Goal: Transaction & Acquisition: Purchase product/service

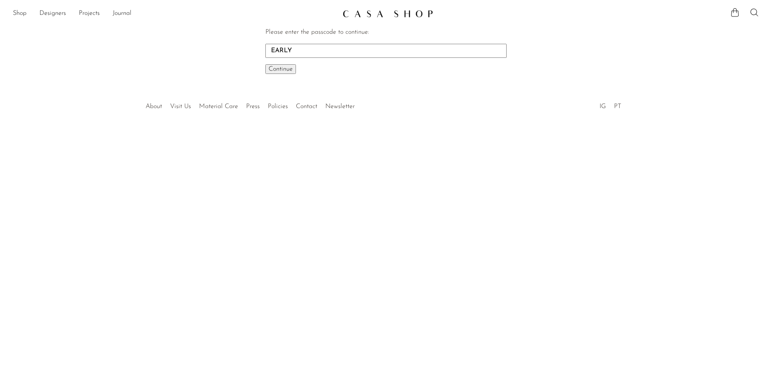
type input "EARLY"
click at [265, 64] on button "Continue One moment..." at bounding box center [280, 69] width 31 height 10
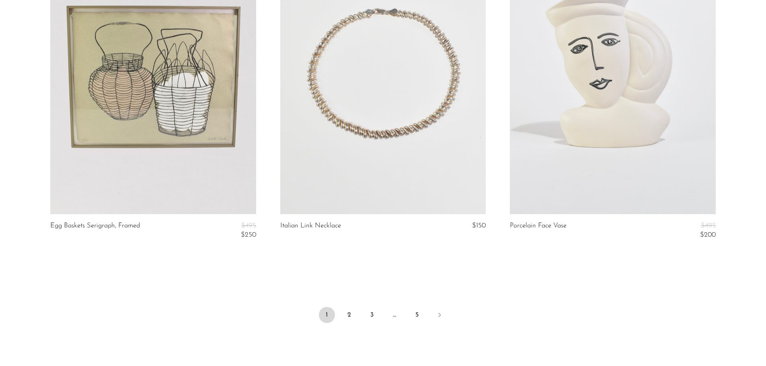
scroll to position [3750, 0]
click at [348, 314] on link "2" at bounding box center [349, 316] width 16 height 16
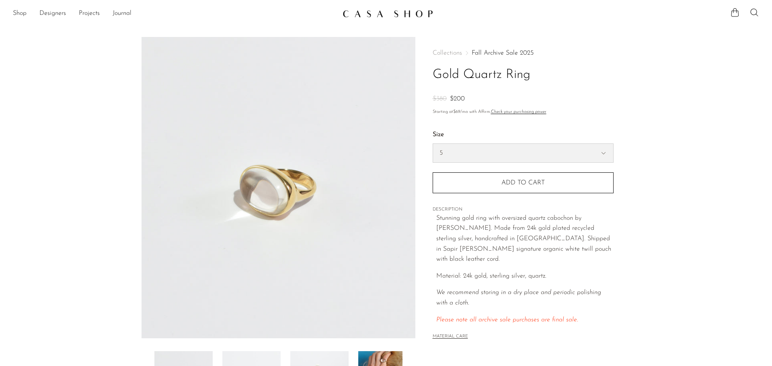
click at [583, 155] on select "5 6 7" at bounding box center [523, 153] width 180 height 18
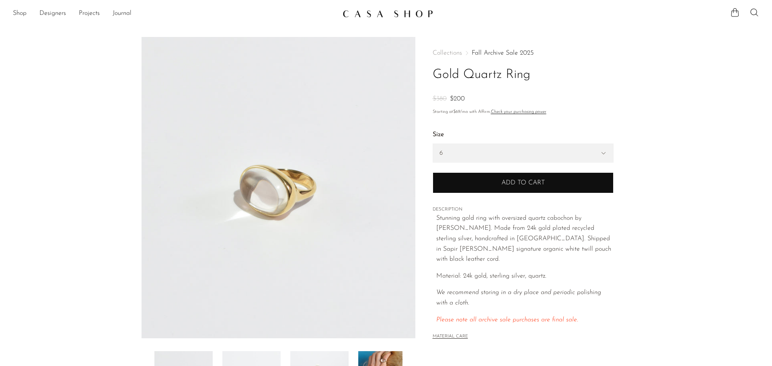
click at [433, 144] on select "5 6 7" at bounding box center [523, 153] width 180 height 18
select select "6"
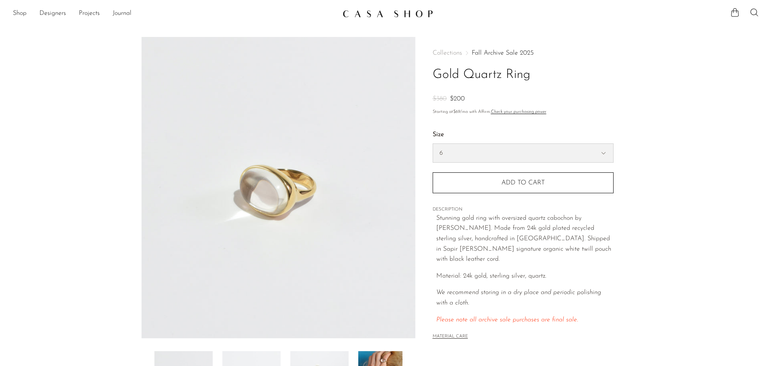
click at [478, 155] on select "5 6 7" at bounding box center [523, 153] width 180 height 18
click at [433, 144] on select "5 6 7" at bounding box center [523, 153] width 180 height 18
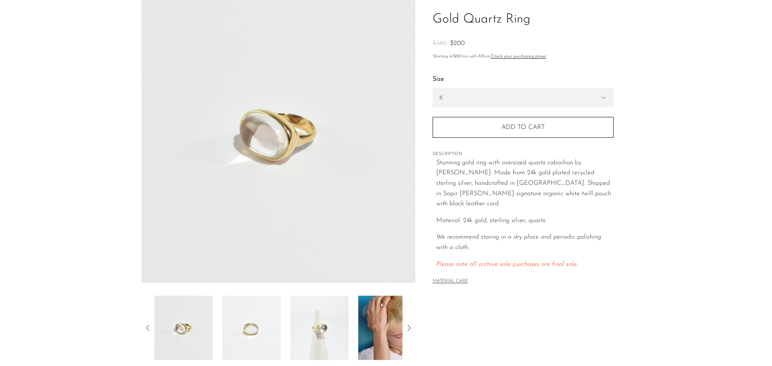
scroll to position [121, 0]
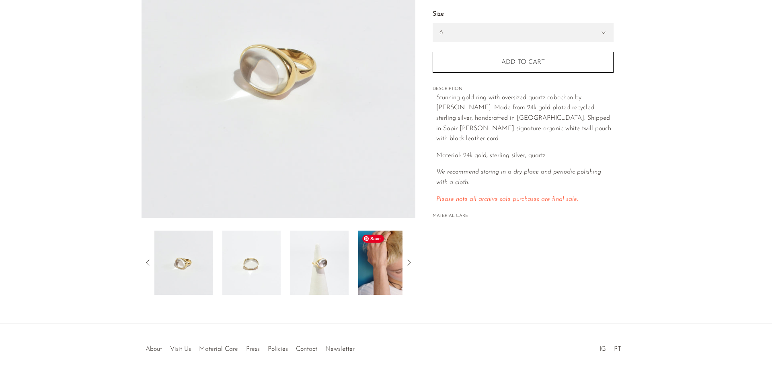
click at [386, 266] on img at bounding box center [387, 263] width 58 height 64
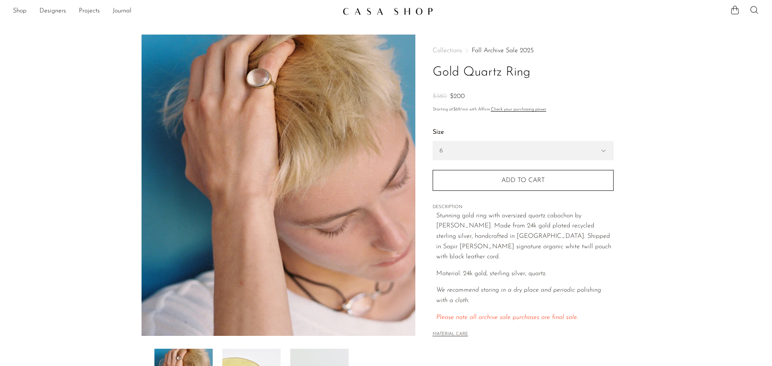
scroll to position [0, 0]
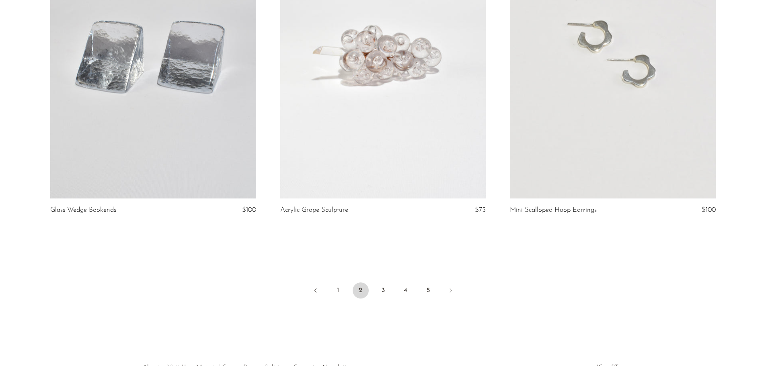
scroll to position [3780, 0]
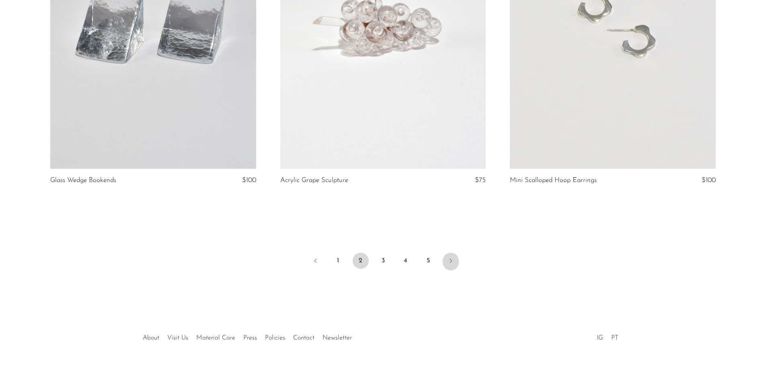
click at [448, 263] on icon "Next" at bounding box center [451, 261] width 6 height 6
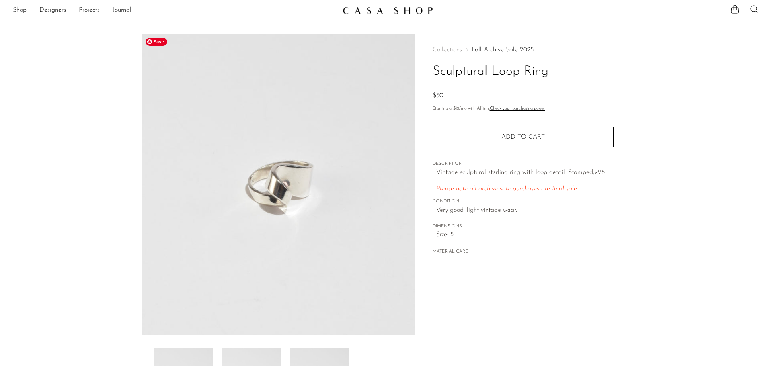
scroll to position [121, 0]
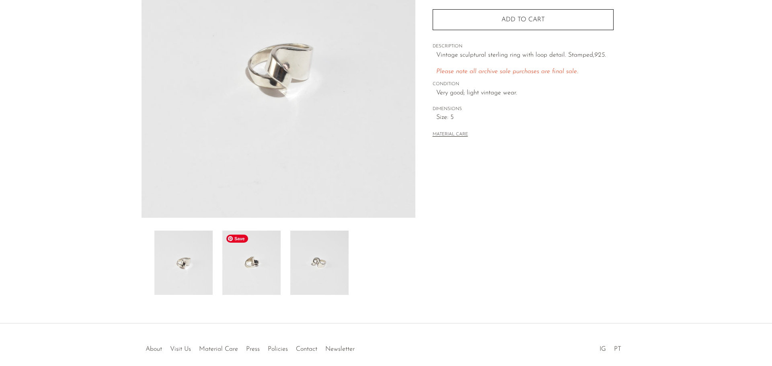
click at [266, 255] on img at bounding box center [251, 263] width 58 height 64
click at [321, 258] on img at bounding box center [319, 263] width 58 height 64
click at [212, 254] on img at bounding box center [183, 263] width 58 height 64
click at [294, 65] on img at bounding box center [279, 67] width 274 height 302
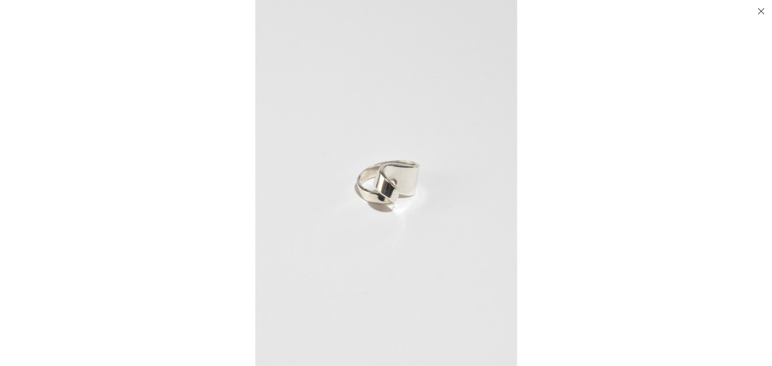
click at [388, 188] on img at bounding box center [386, 183] width 262 height 366
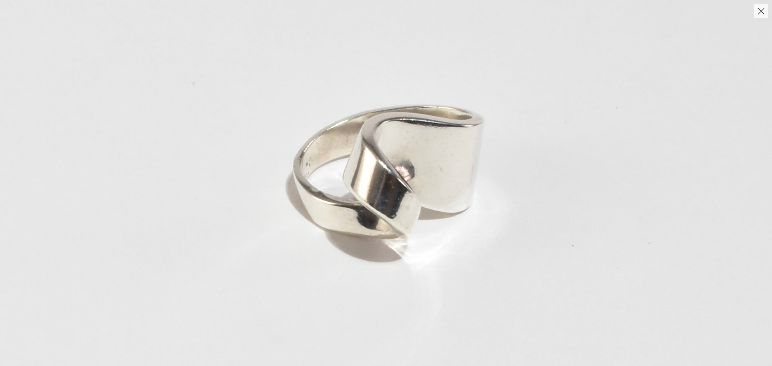
click at [388, 188] on img at bounding box center [382, 173] width 795 height 1113
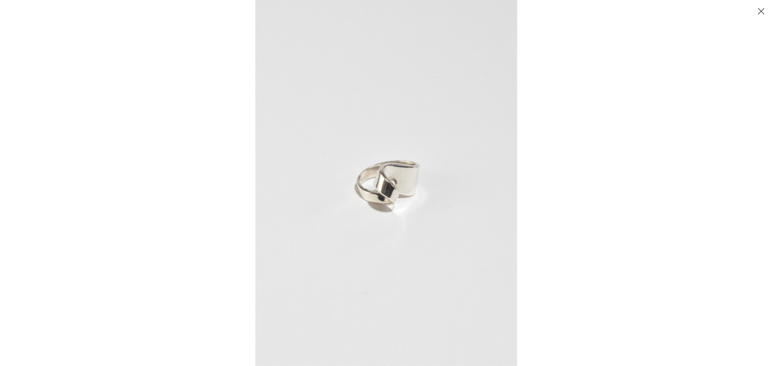
click at [614, 166] on div at bounding box center [641, 183] width 772 height 366
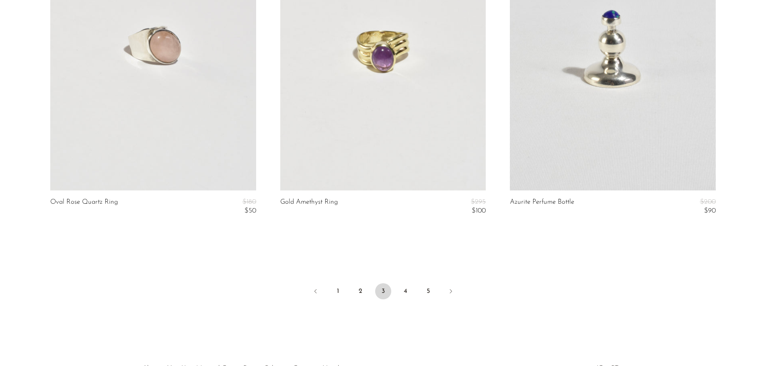
scroll to position [3876, 0]
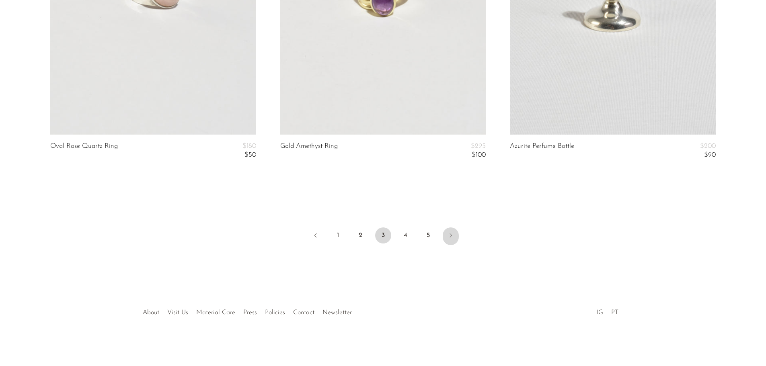
click at [450, 236] on icon "Next" at bounding box center [451, 235] width 6 height 6
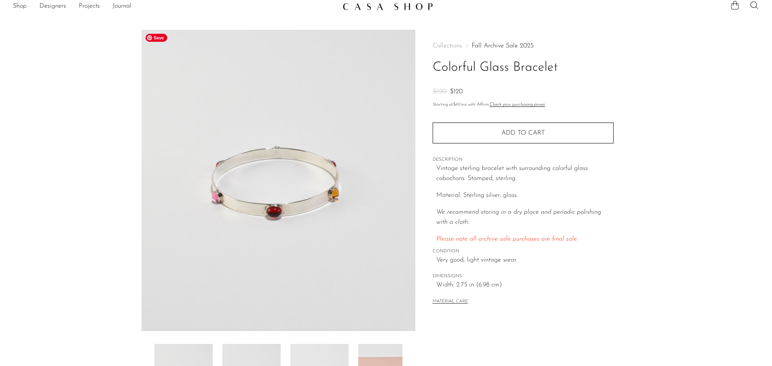
scroll to position [157, 0]
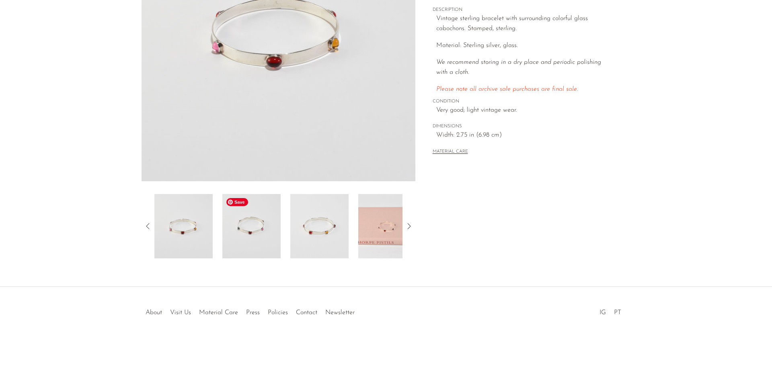
click at [276, 240] on img at bounding box center [251, 226] width 58 height 64
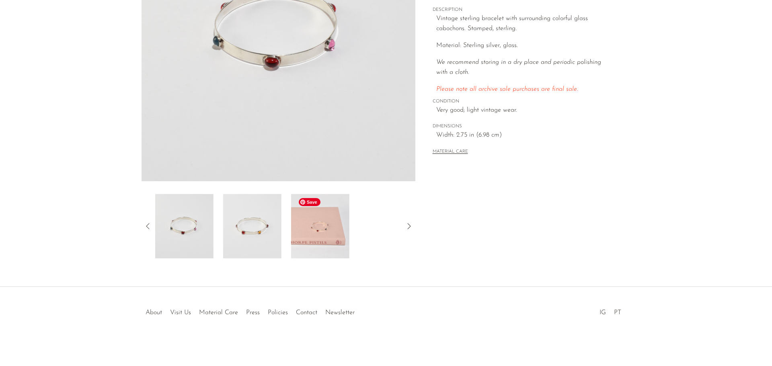
click at [296, 239] on img at bounding box center [320, 226] width 58 height 64
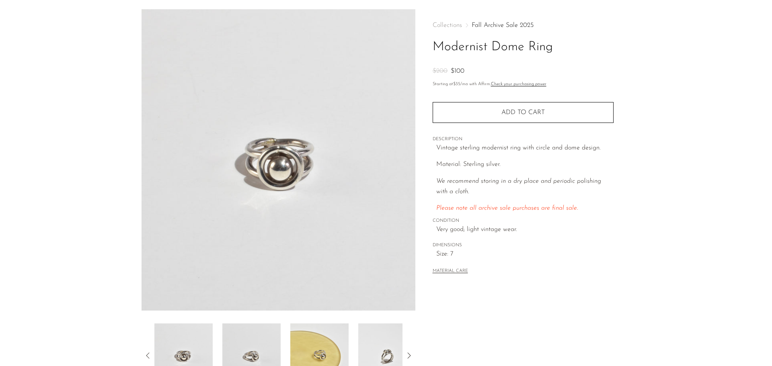
scroll to position [40, 0]
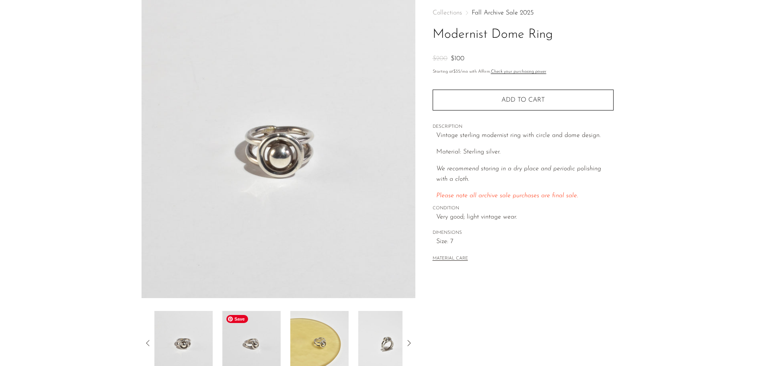
click at [264, 340] on img at bounding box center [251, 343] width 58 height 64
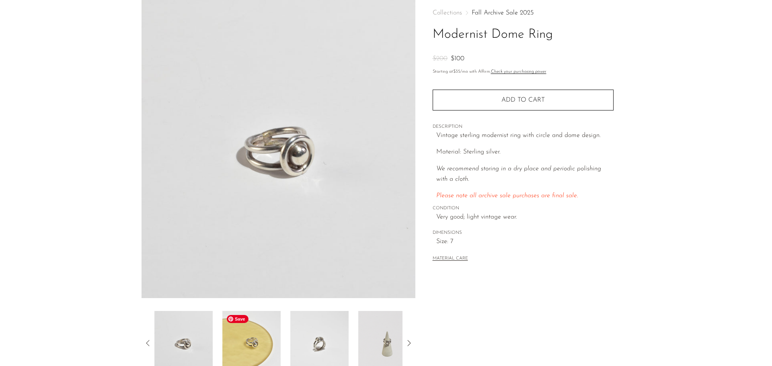
click at [276, 338] on img at bounding box center [251, 343] width 58 height 64
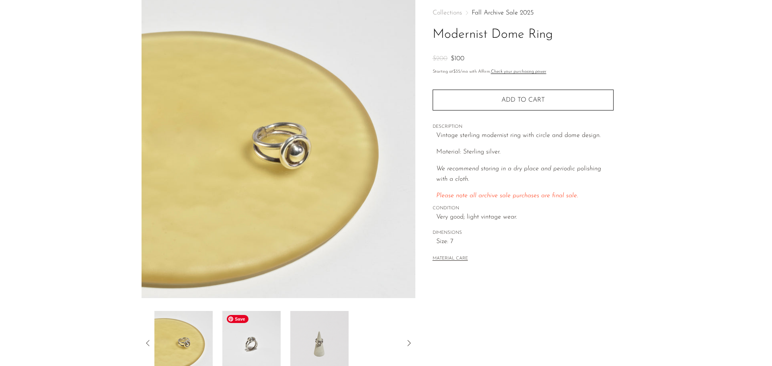
click at [276, 338] on img at bounding box center [251, 343] width 58 height 64
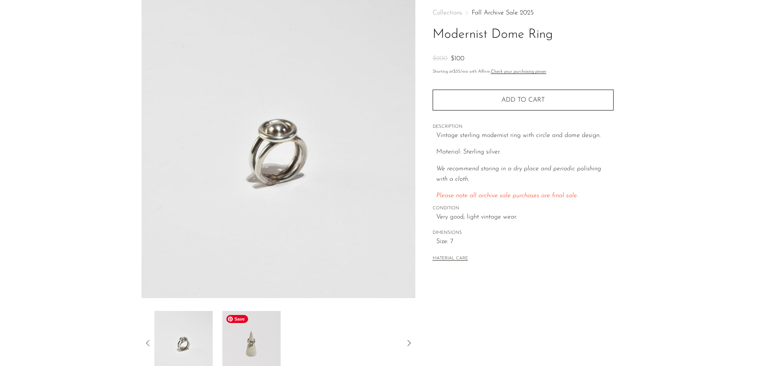
click at [276, 338] on img at bounding box center [251, 343] width 58 height 64
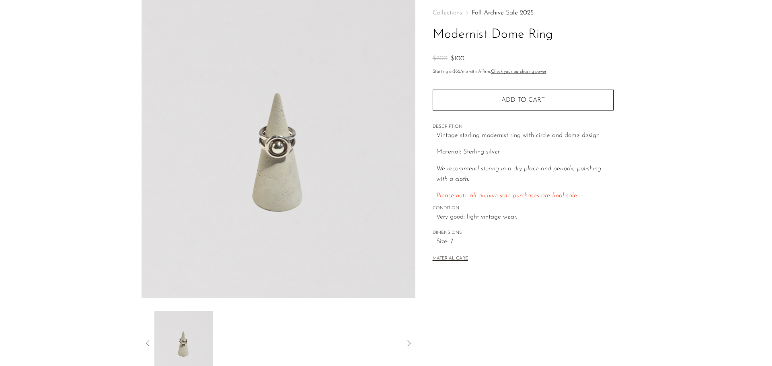
click at [411, 345] on icon at bounding box center [409, 344] width 10 height 10
click at [145, 340] on icon at bounding box center [148, 344] width 10 height 10
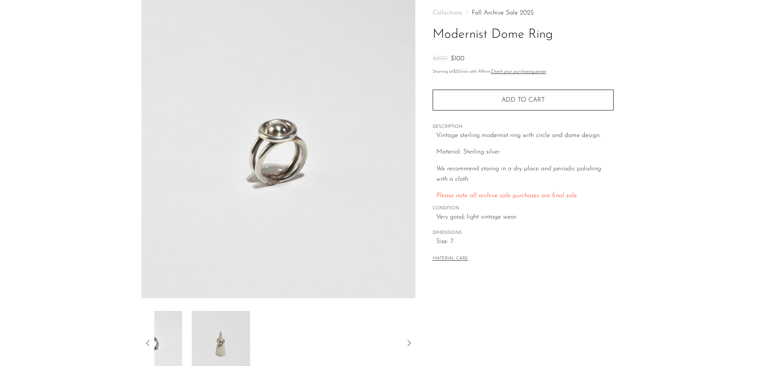
click at [145, 340] on icon at bounding box center [148, 344] width 10 height 10
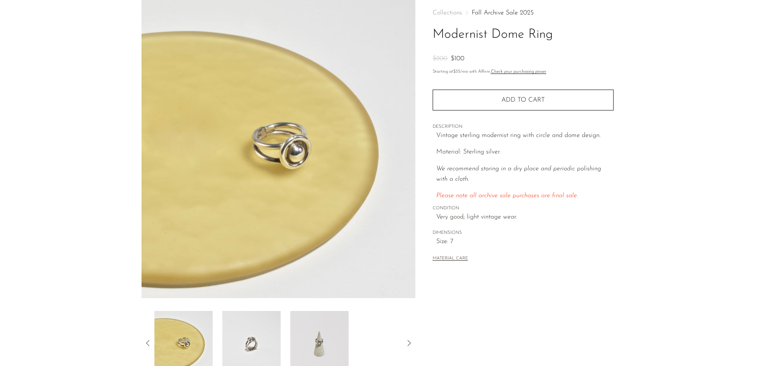
click at [145, 340] on icon at bounding box center [148, 344] width 10 height 10
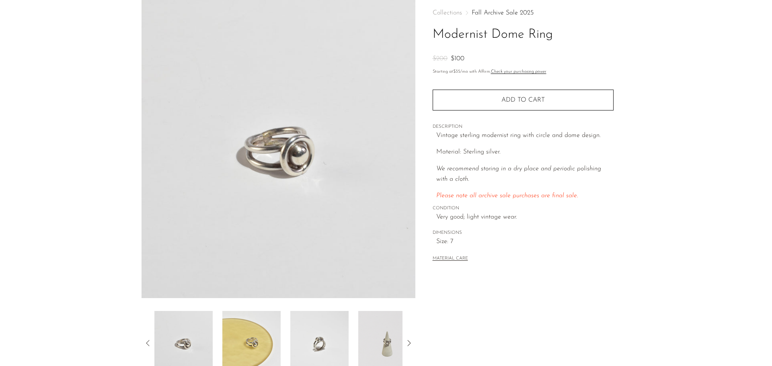
click at [145, 340] on icon at bounding box center [148, 344] width 10 height 10
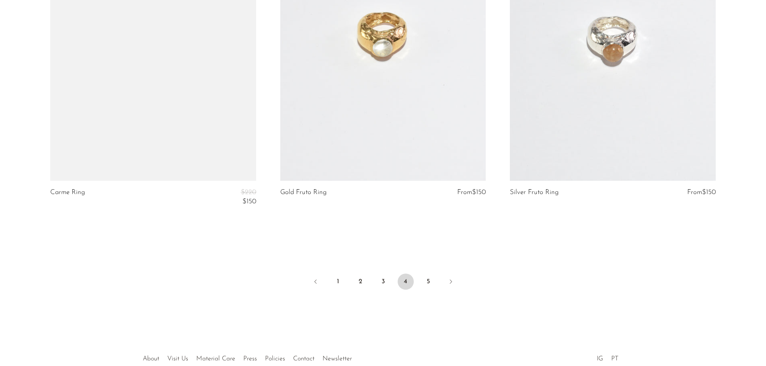
scroll to position [3764, 0]
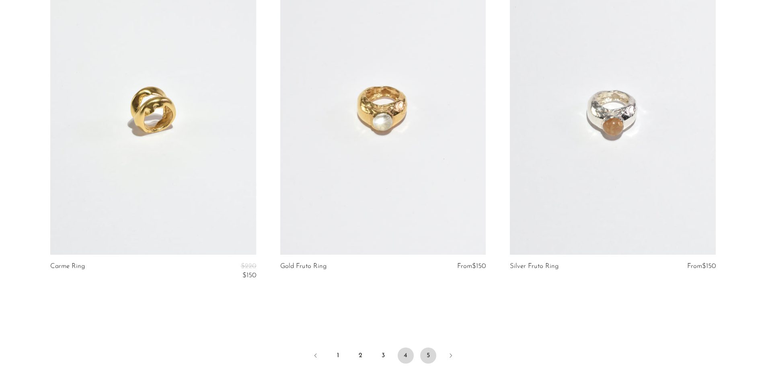
click at [426, 354] on link "5" at bounding box center [428, 356] width 16 height 16
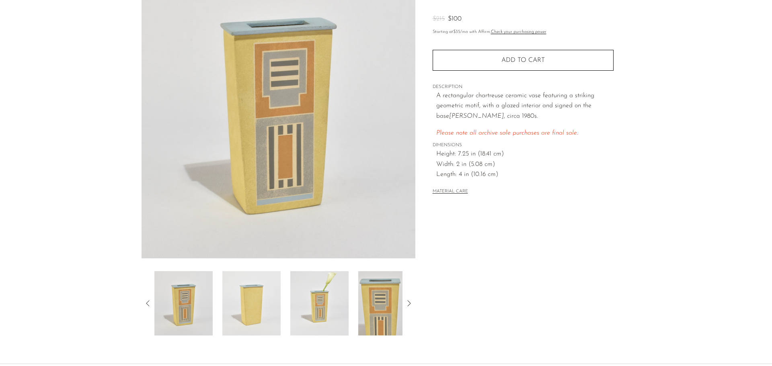
scroll to position [80, 0]
click at [273, 284] on img at bounding box center [251, 303] width 58 height 64
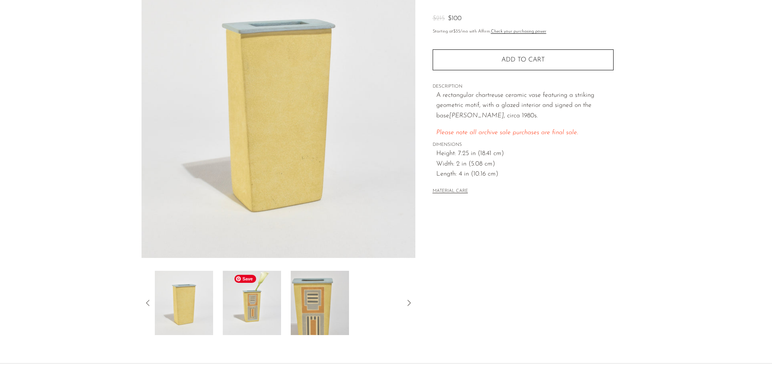
click at [280, 286] on img at bounding box center [252, 303] width 58 height 64
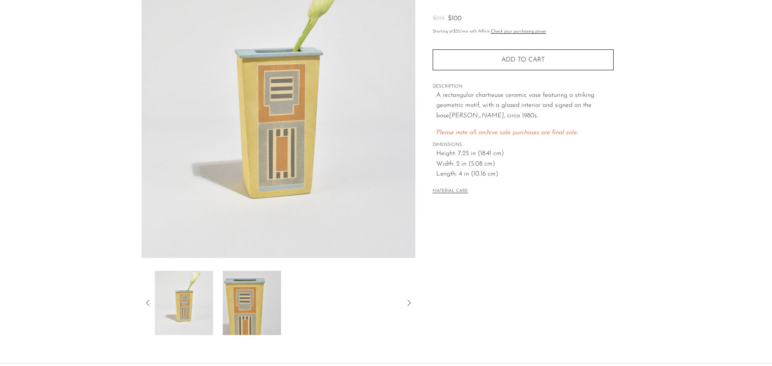
click at [283, 286] on div at bounding box center [278, 303] width 248 height 64
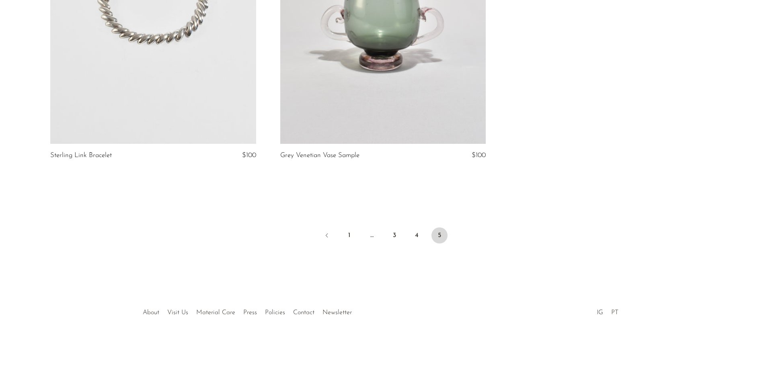
scroll to position [3516, 0]
